Goal: Complete application form: Complete application form

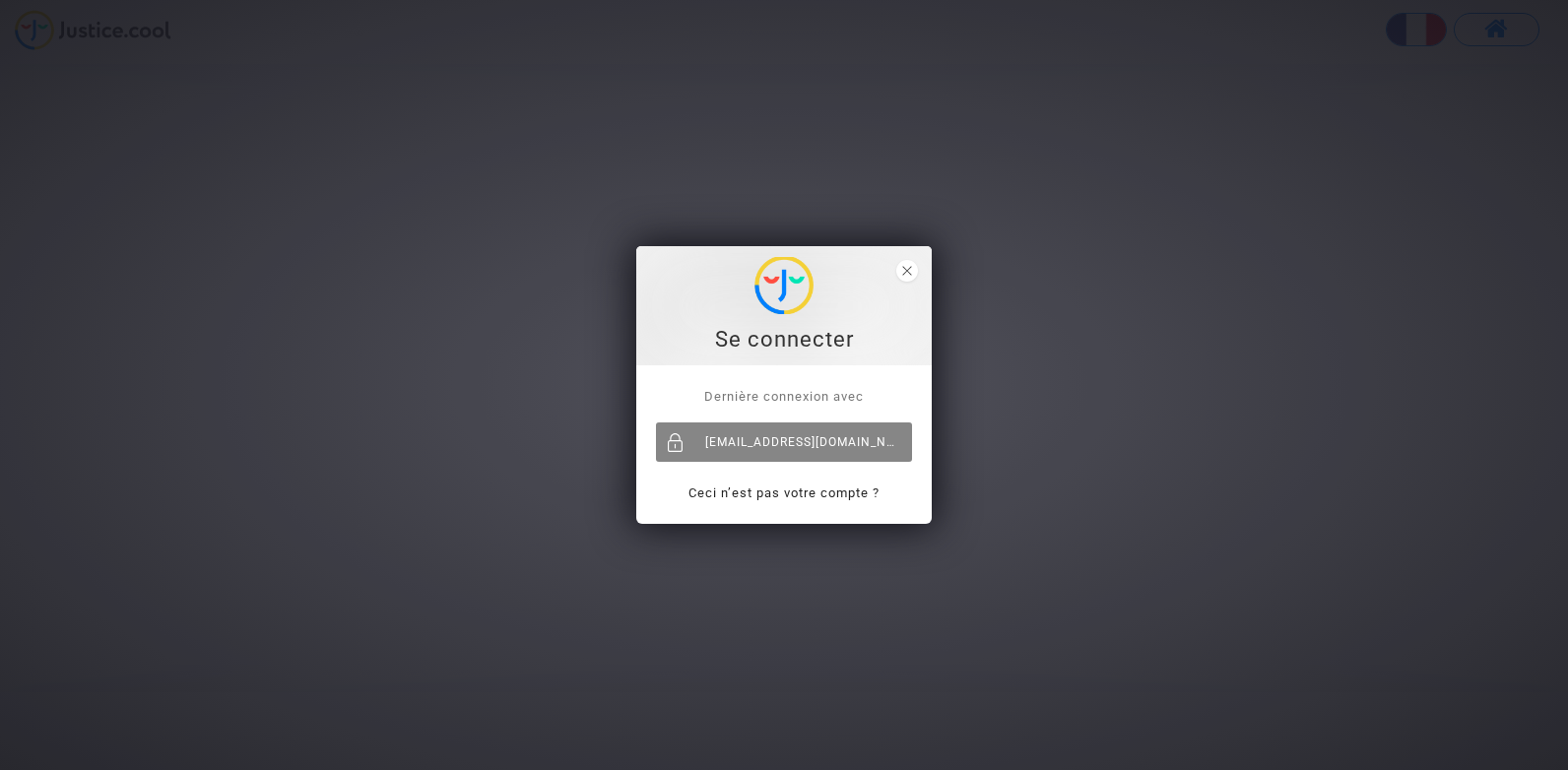
click at [825, 442] on div "contact@onrbat.fr" at bounding box center [784, 443] width 256 height 40
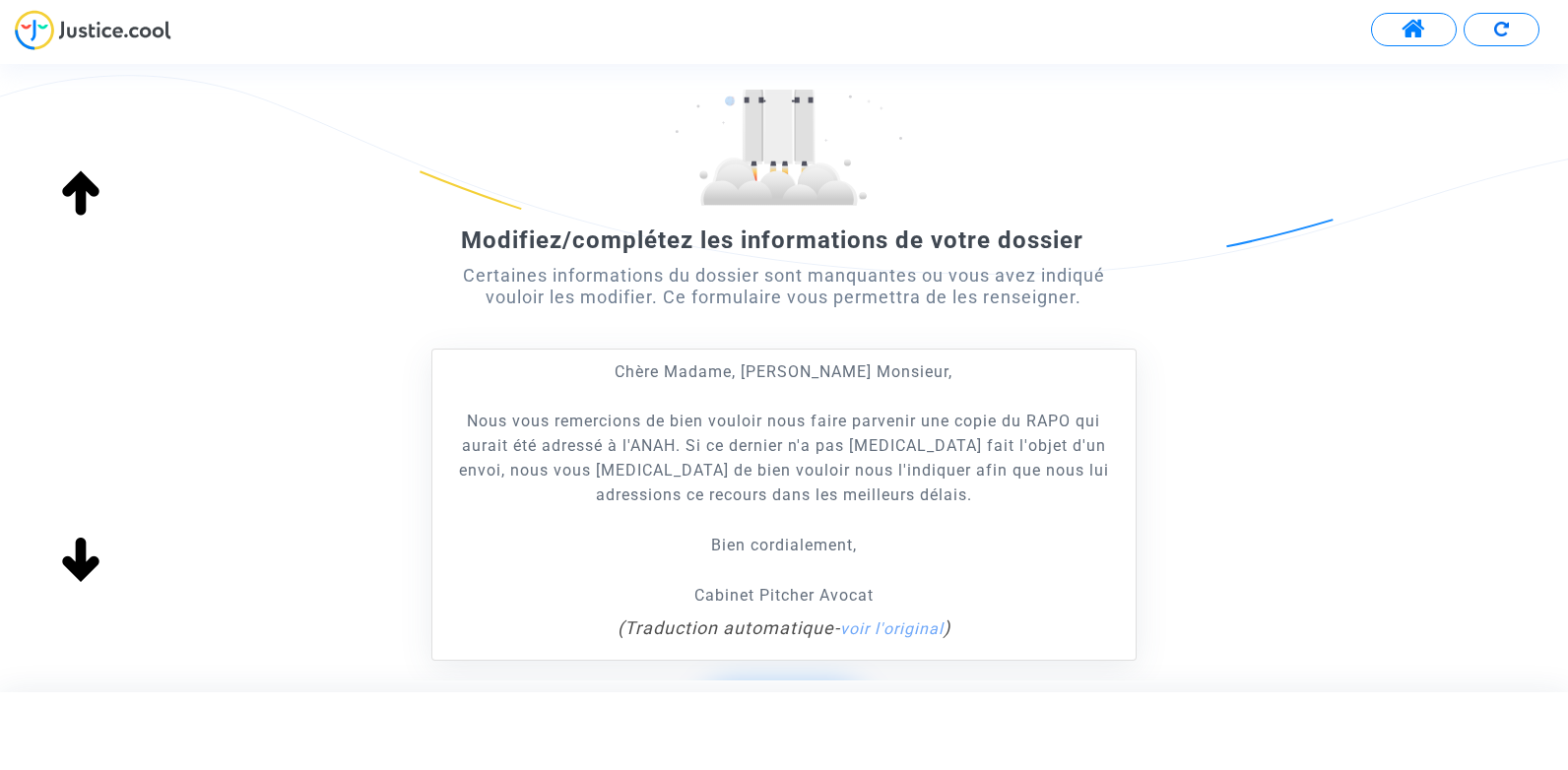
scroll to position [356, 0]
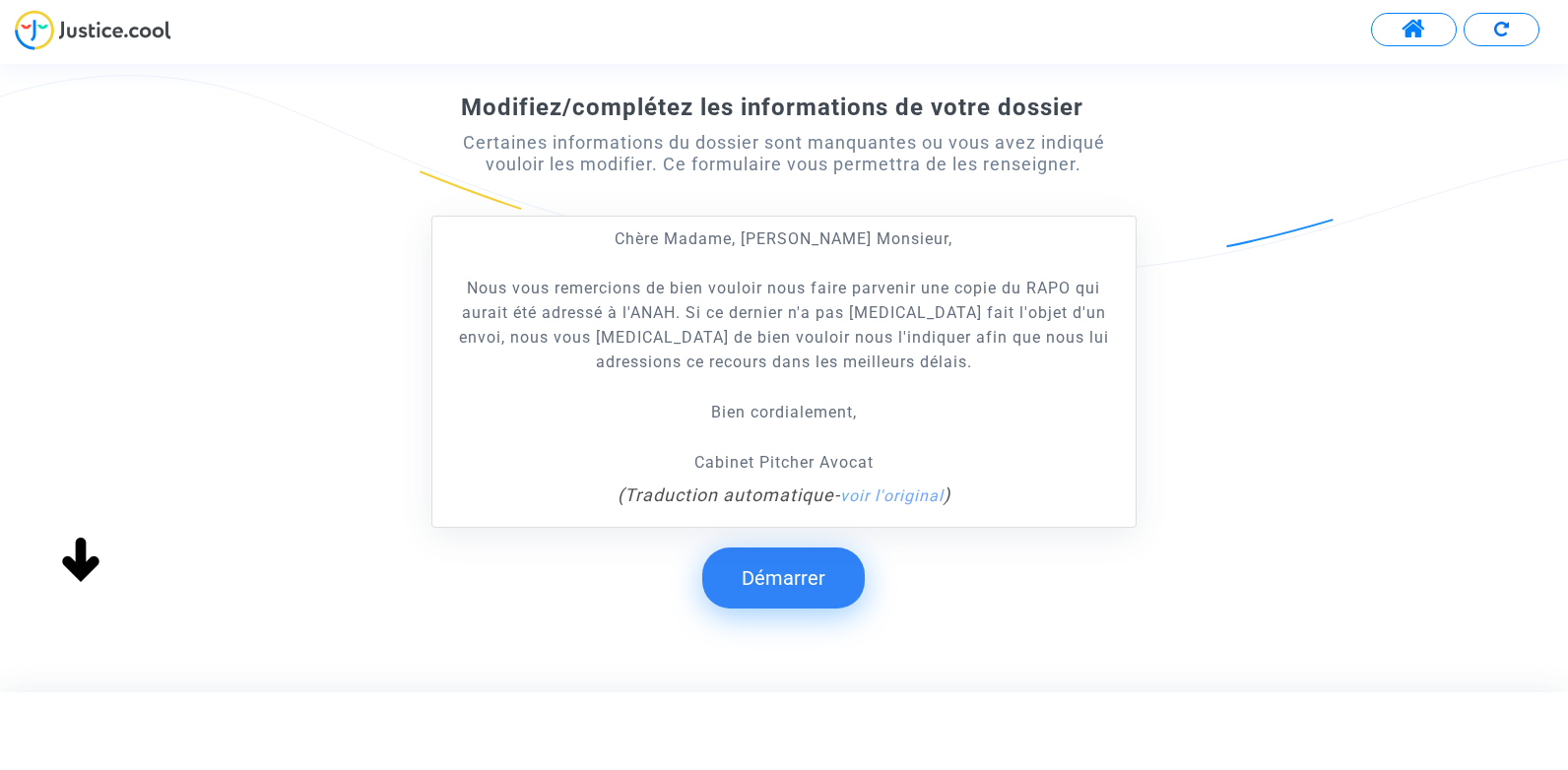
scroll to position [296, 0]
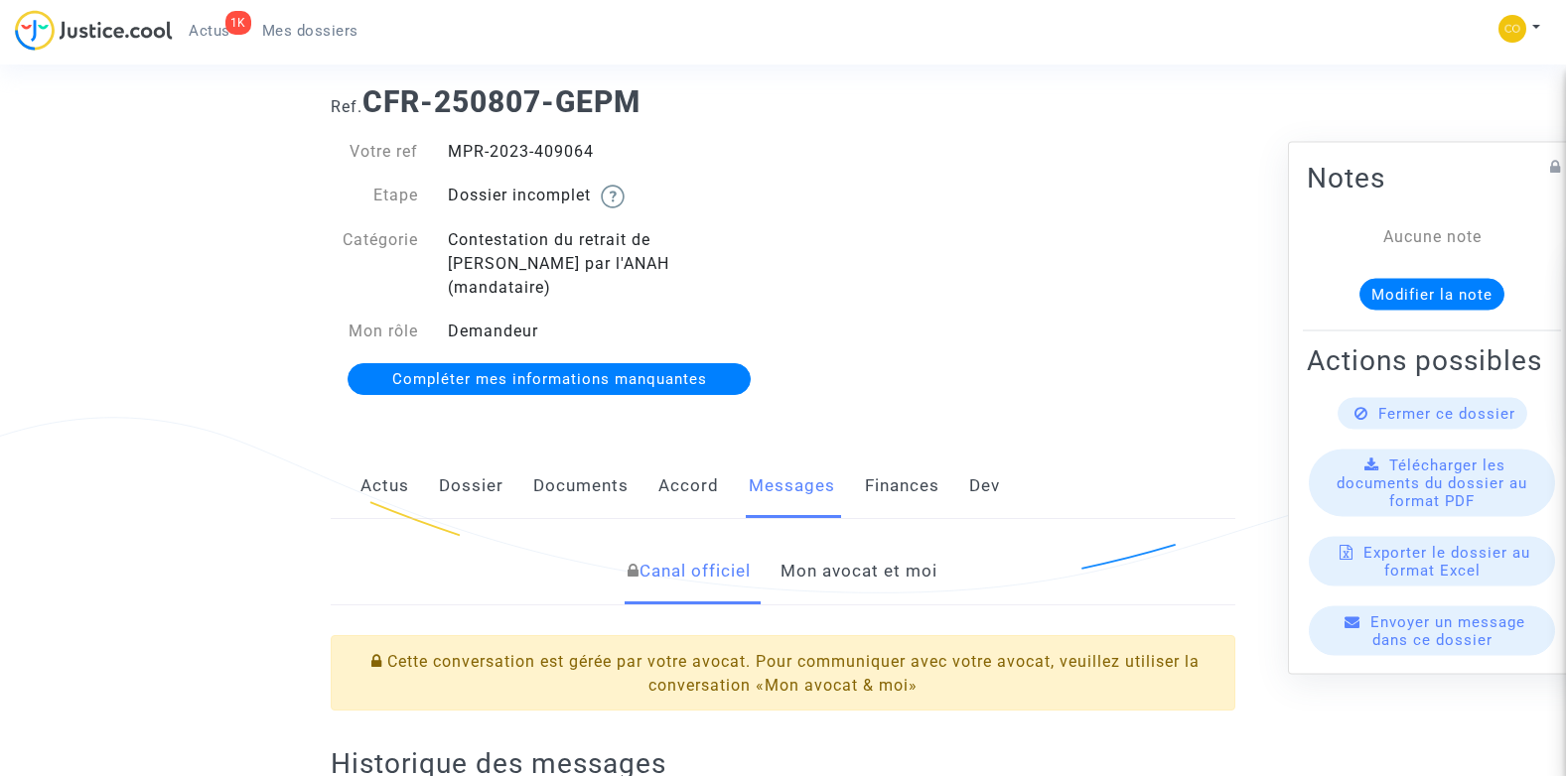
scroll to position [44, 0]
click at [595, 459] on link "Documents" at bounding box center [580, 488] width 95 height 66
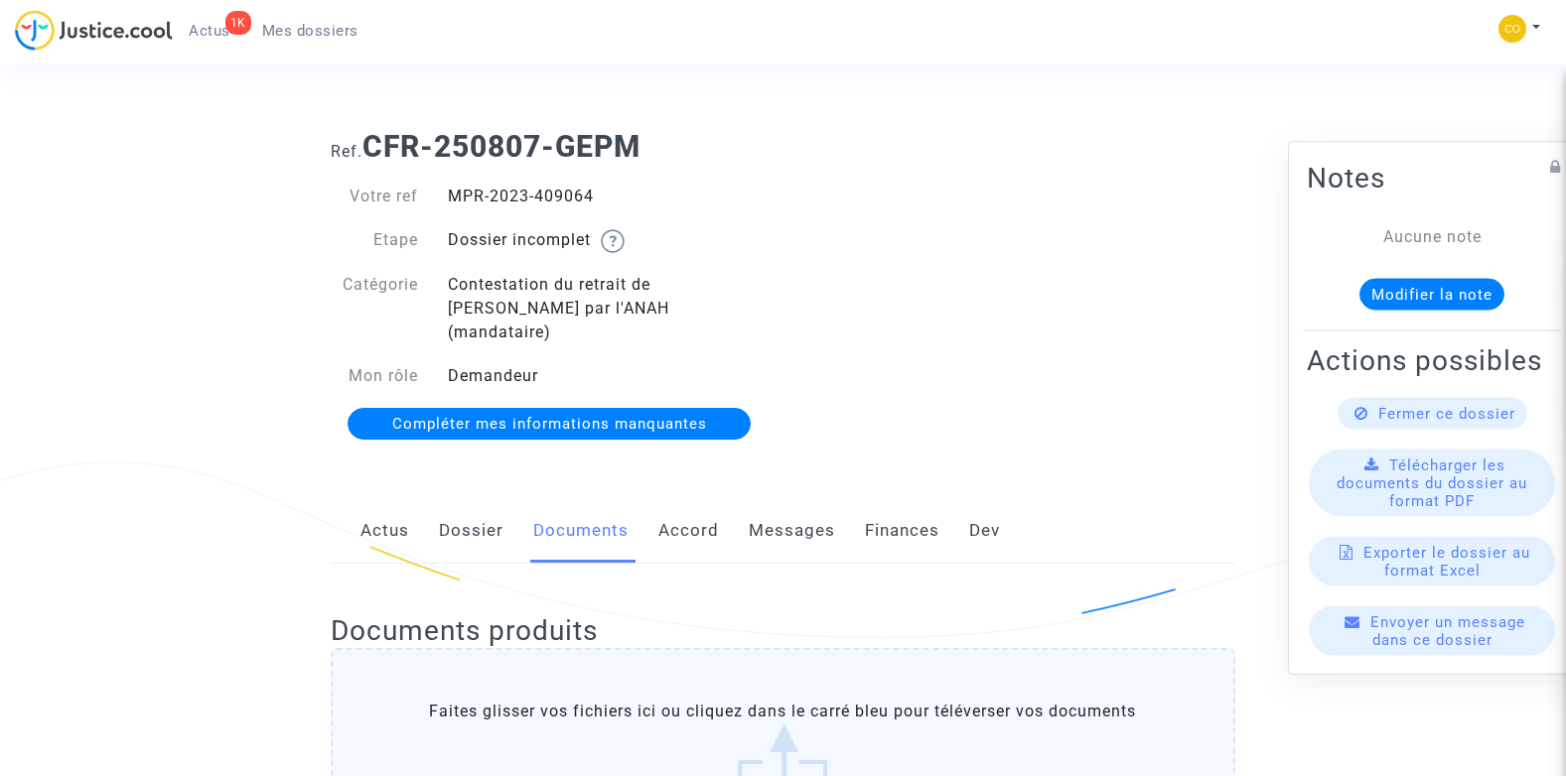
click at [898, 361] on div "Ref. CFR-250807-GEPM Votre ref MPR-2023-409064 Etape Dossier incomplet Catégori…" at bounding box center [783, 285] width 934 height 343
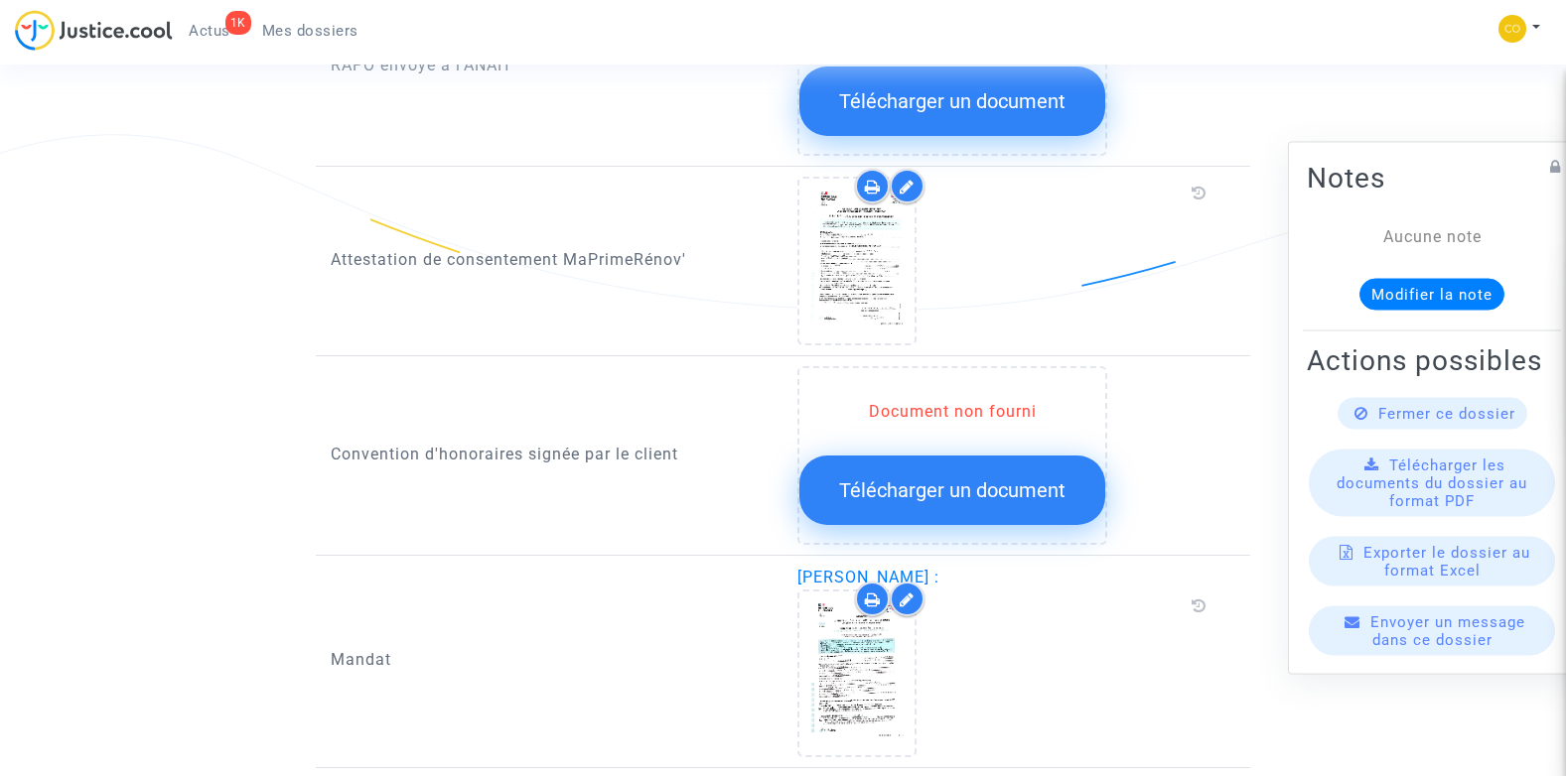
scroll to position [2187, 0]
